Goal: Task Accomplishment & Management: Manage account settings

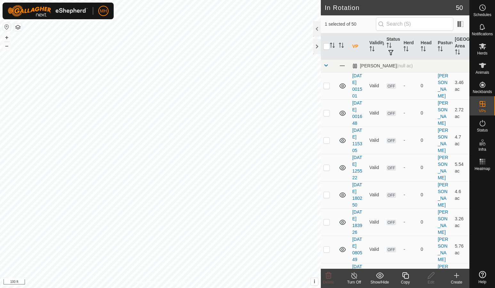
click at [403, 272] on icon at bounding box center [405, 275] width 6 height 6
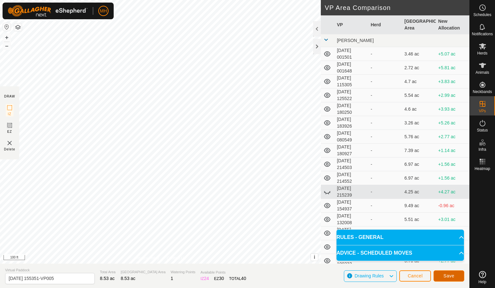
click at [439, 272] on button "Save" at bounding box center [449, 275] width 31 height 11
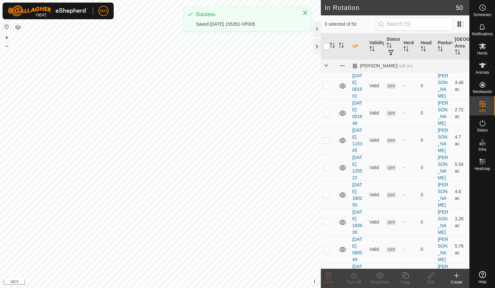
click at [482, 54] on span "Herds" at bounding box center [482, 53] width 10 height 4
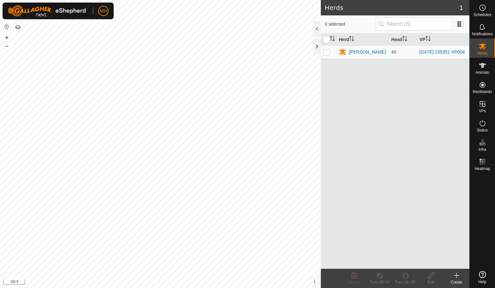
click at [368, 52] on div "[PERSON_NAME]" at bounding box center [367, 52] width 37 height 7
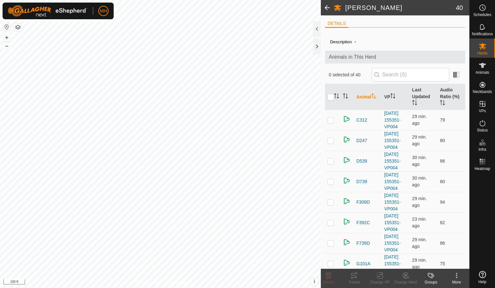
click at [330, 94] on input "checkbox" at bounding box center [331, 97] width 6 height 6
checkbox input "true"
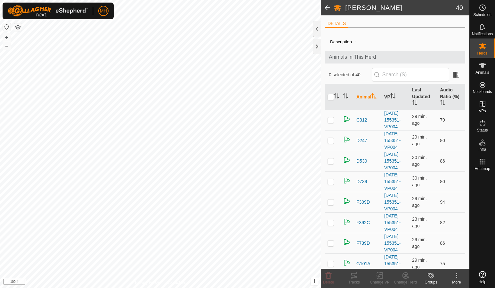
checkbox input "true"
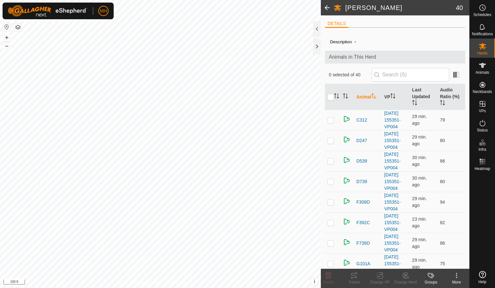
checkbox input "true"
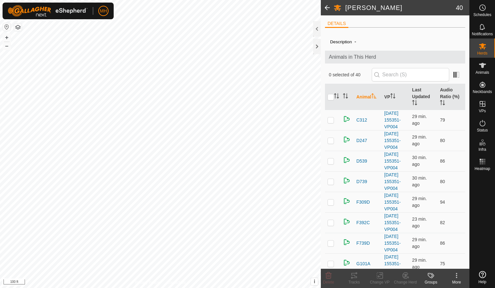
checkbox input "true"
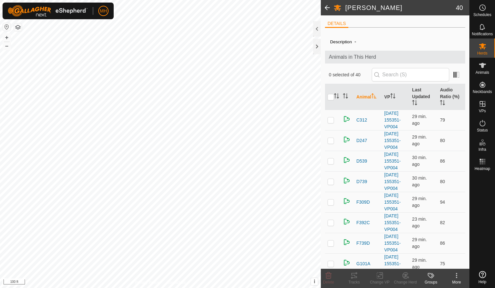
checkbox input "true"
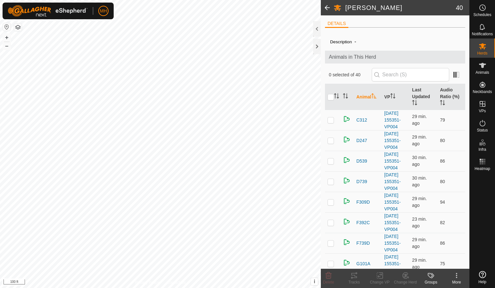
checkbox input "true"
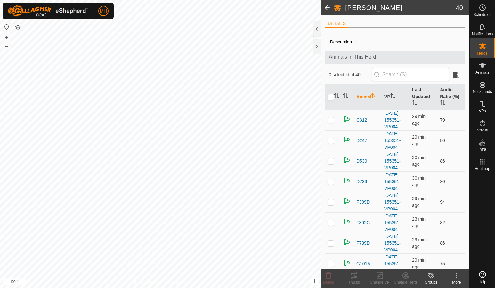
checkbox input "true"
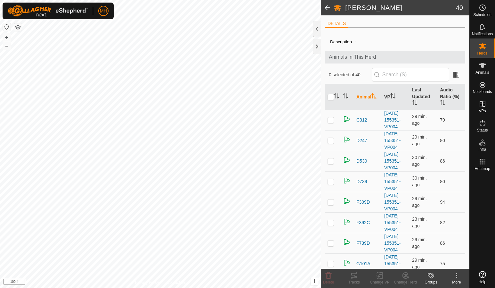
checkbox input "true"
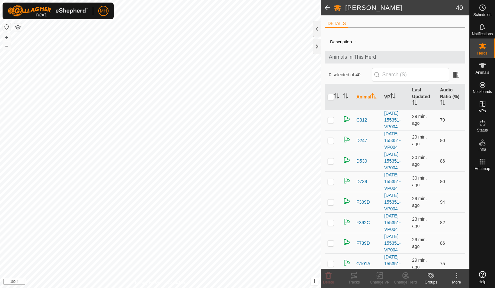
checkbox input "true"
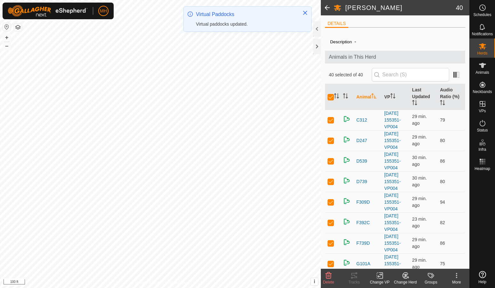
click at [383, 272] on icon at bounding box center [380, 275] width 8 height 8
click at [396, 251] on link "Choose VP..." at bounding box center [399, 248] width 63 height 13
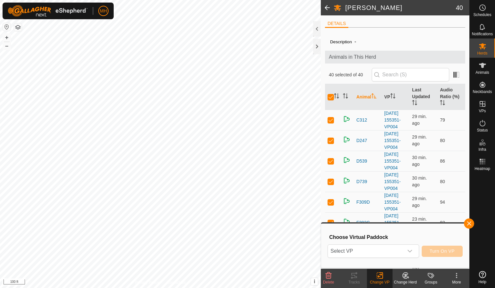
click at [400, 250] on span "Select VP" at bounding box center [365, 250] width 75 height 13
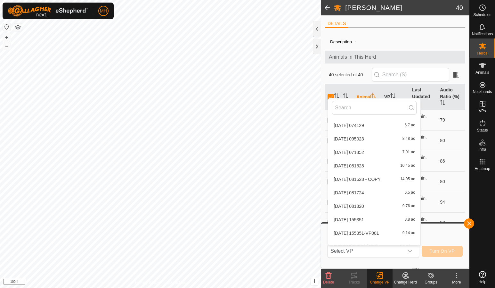
scroll to position [572, 0]
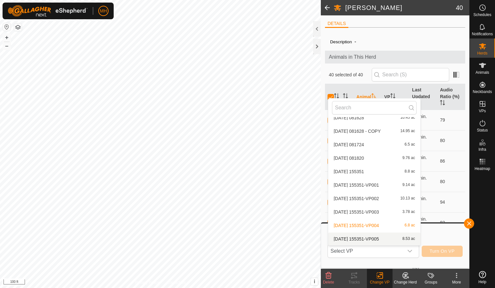
click at [400, 236] on li "[DATE] 155351-VP005 8.53 ac" at bounding box center [374, 238] width 92 height 13
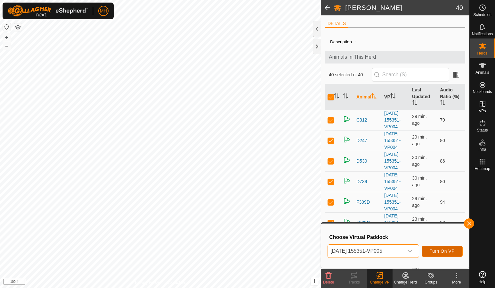
click at [437, 253] on span "Turn On VP" at bounding box center [442, 250] width 25 height 5
